Goal: Task Accomplishment & Management: Manage account settings

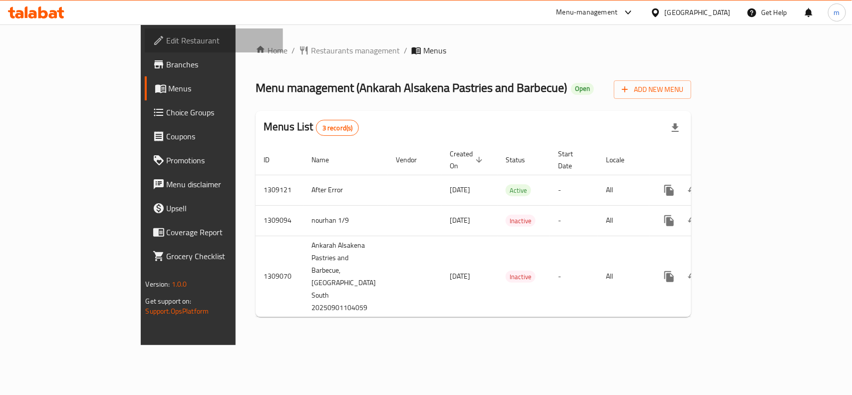
click at [167, 41] on span "Edit Restaurant" at bounding box center [221, 40] width 108 height 12
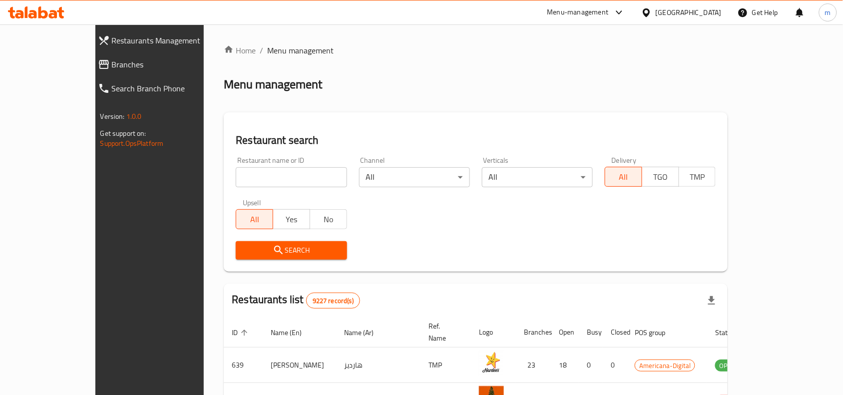
drag, startPoint x: 198, startPoint y: 173, endPoint x: 184, endPoint y: 176, distance: 14.8
click at [236, 173] on input "search" at bounding box center [291, 177] width 111 height 20
paste input "705147"
type input "705147"
click button "Search" at bounding box center [291, 250] width 111 height 18
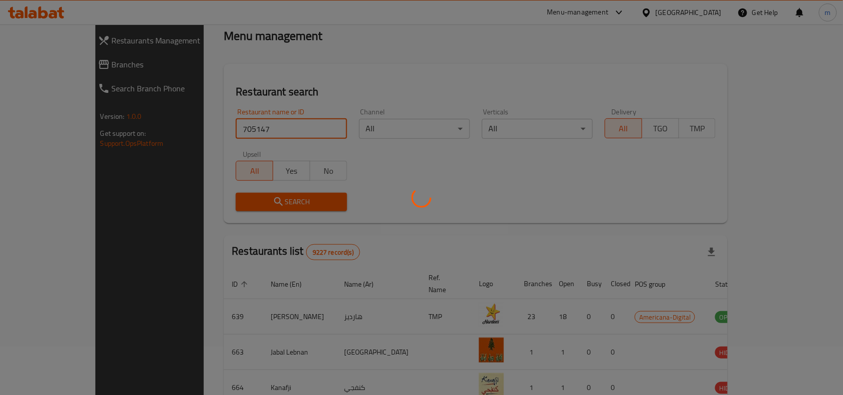
scroll to position [42, 0]
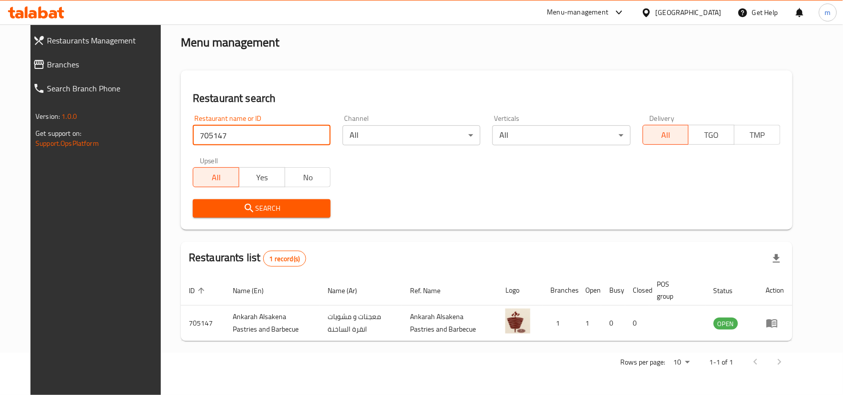
click at [710, 16] on div "[GEOGRAPHIC_DATA]" at bounding box center [689, 12] width 66 height 11
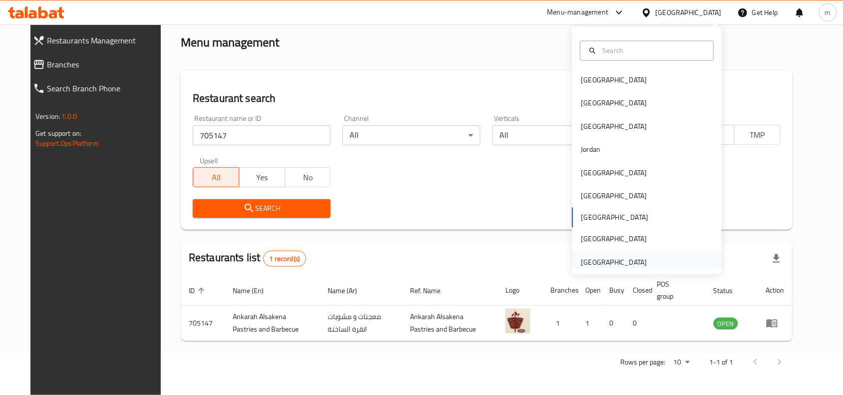
click at [623, 257] on div "United Arab Emirates" at bounding box center [614, 262] width 66 height 11
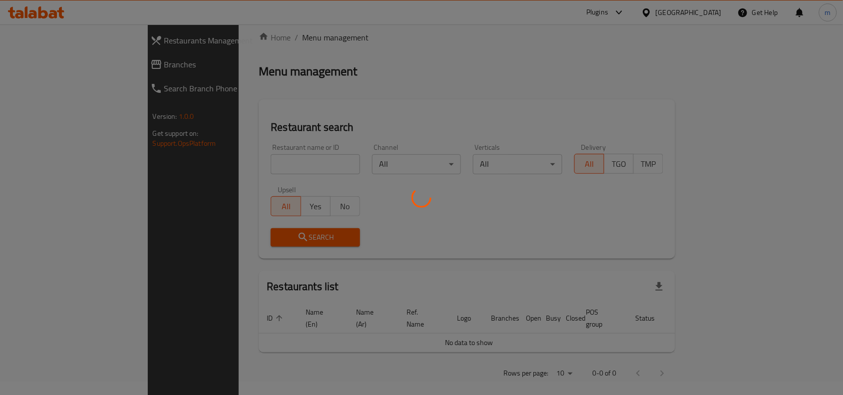
scroll to position [42, 0]
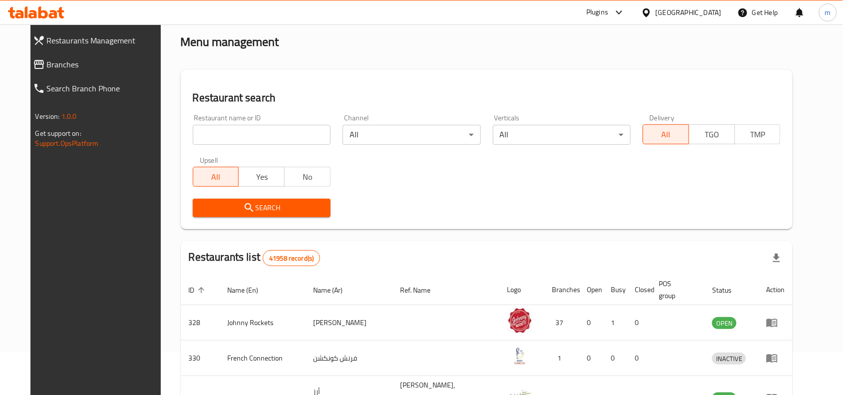
click at [45, 14] on icon at bounding box center [42, 12] width 9 height 12
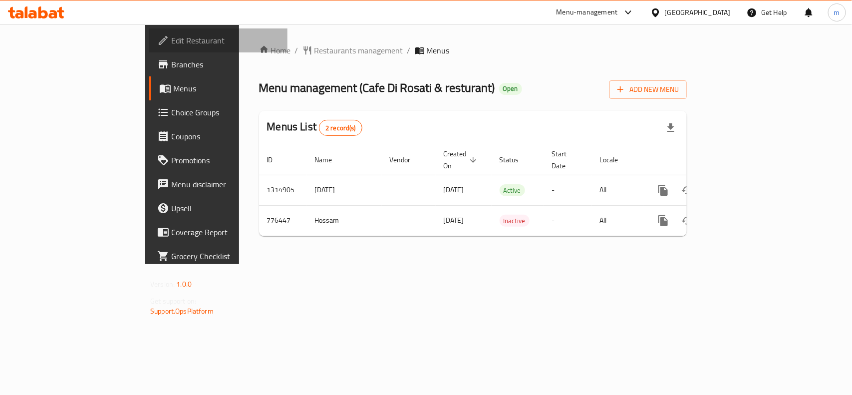
click at [171, 36] on span "Edit Restaurant" at bounding box center [225, 40] width 108 height 12
